Goal: Transaction & Acquisition: Register for event/course

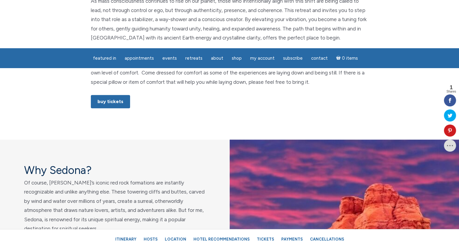
scroll to position [402, 0]
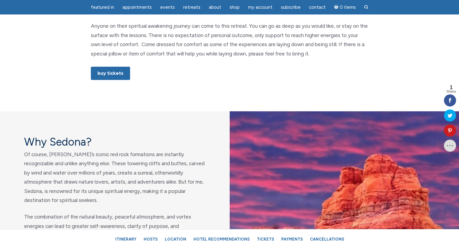
click at [108, 77] on link "Buy Tickets" at bounding box center [110, 73] width 39 height 13
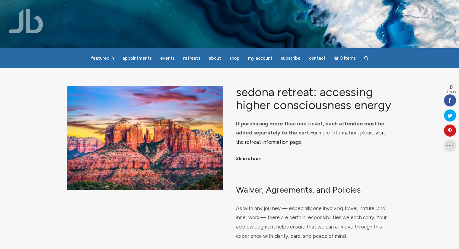
click at [262, 141] on link "visit the retreat information page" at bounding box center [310, 138] width 149 height 16
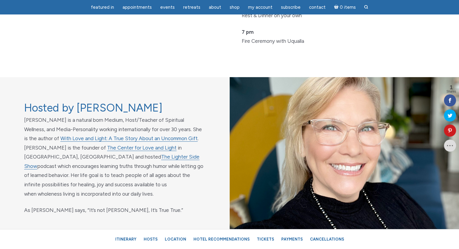
scroll to position [1911, 0]
